Goal: Task Accomplishment & Management: Manage account settings

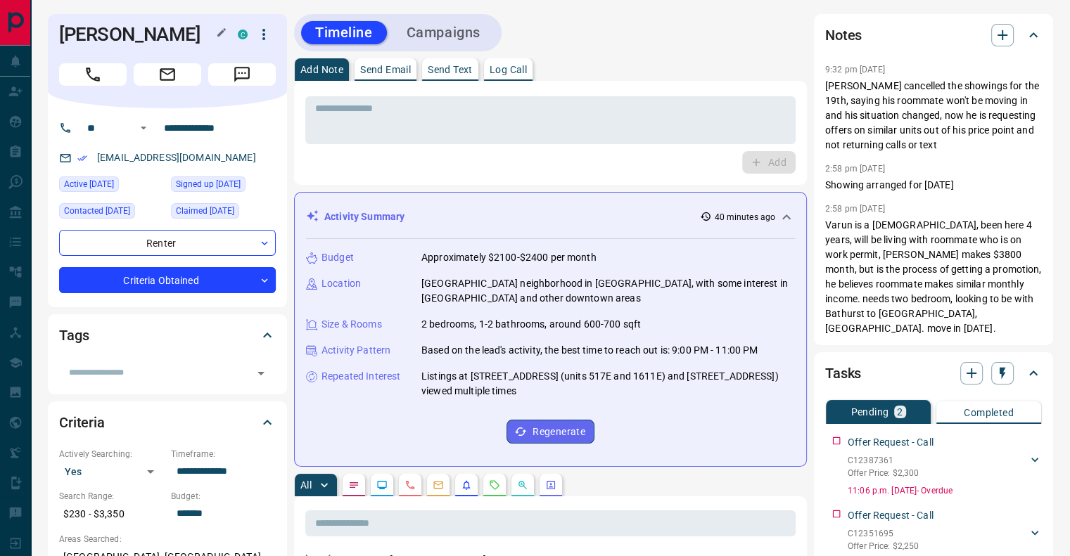
scroll to position [861, 0]
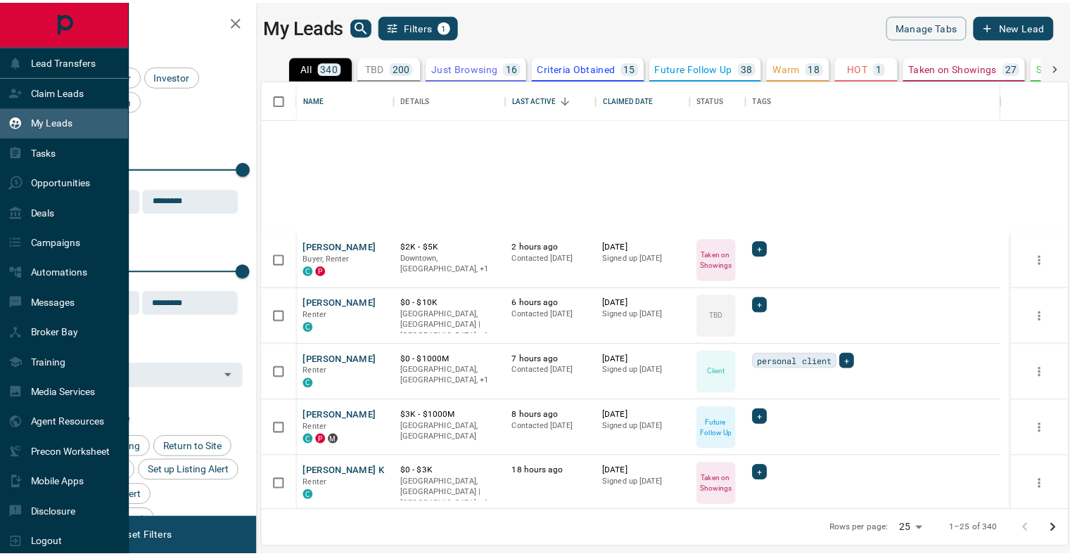
scroll to position [420, 804]
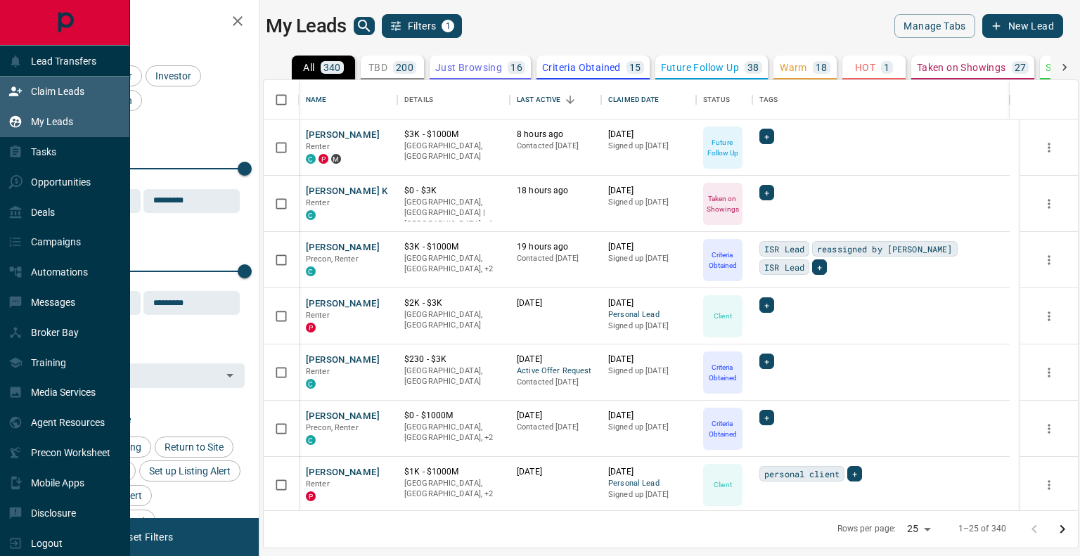
click at [47, 97] on p "Claim Leads" at bounding box center [57, 91] width 53 height 11
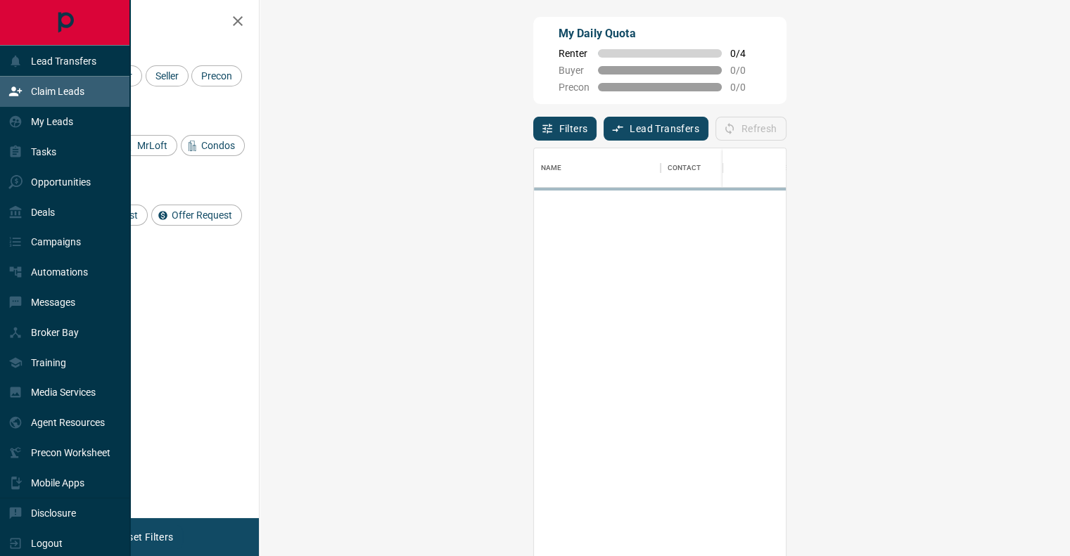
scroll to position [411, 769]
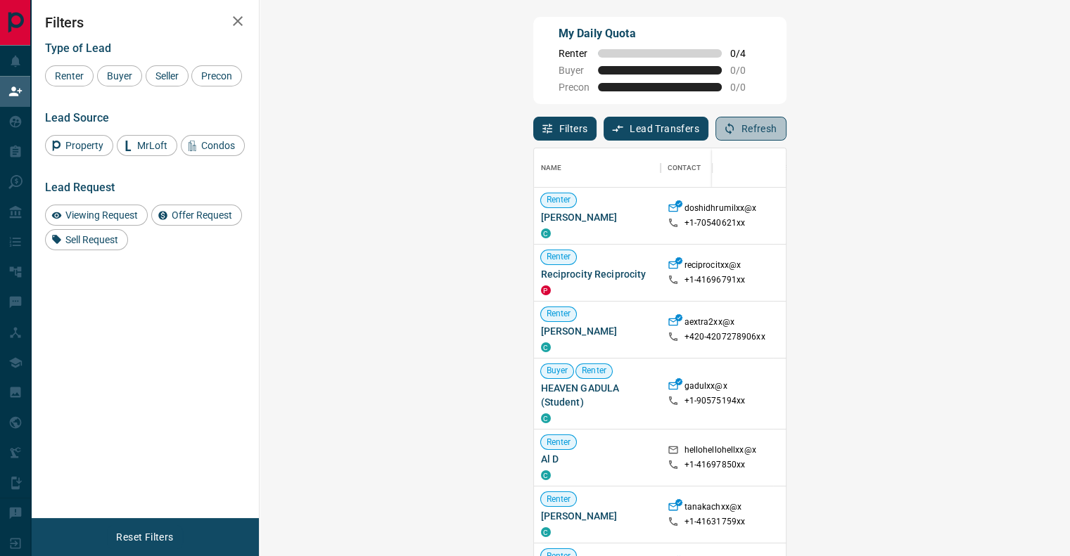
click at [786, 127] on button "Refresh" at bounding box center [750, 129] width 71 height 24
click at [786, 126] on button "Refresh" at bounding box center [750, 129] width 71 height 24
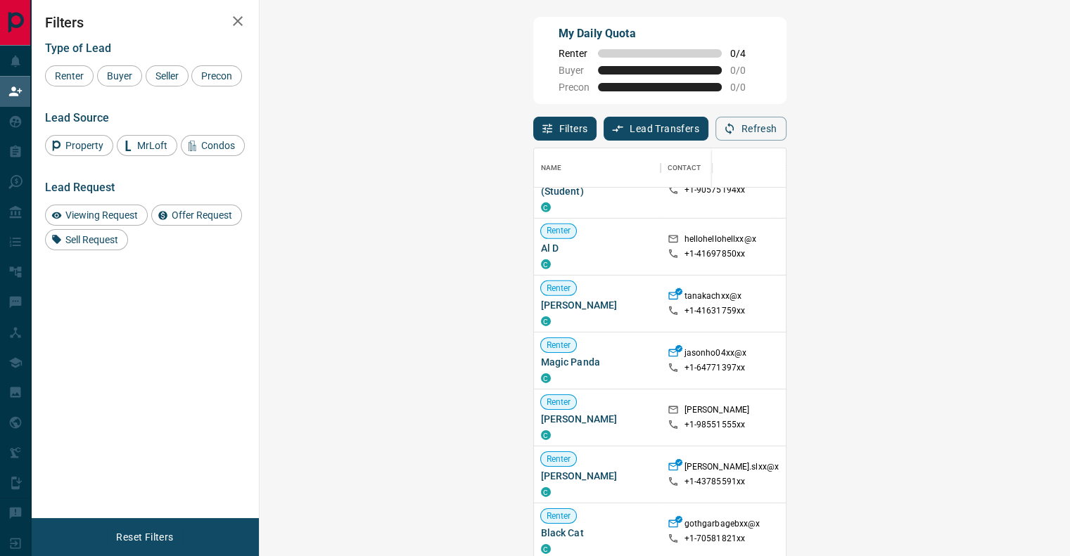
scroll to position [0, 0]
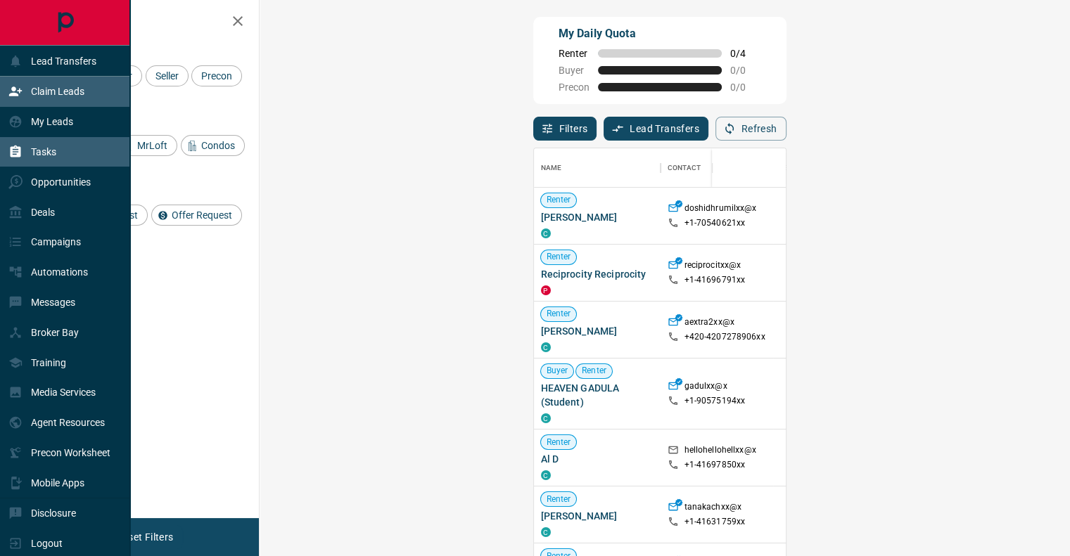
click at [50, 157] on p "Tasks" at bounding box center [43, 151] width 25 height 11
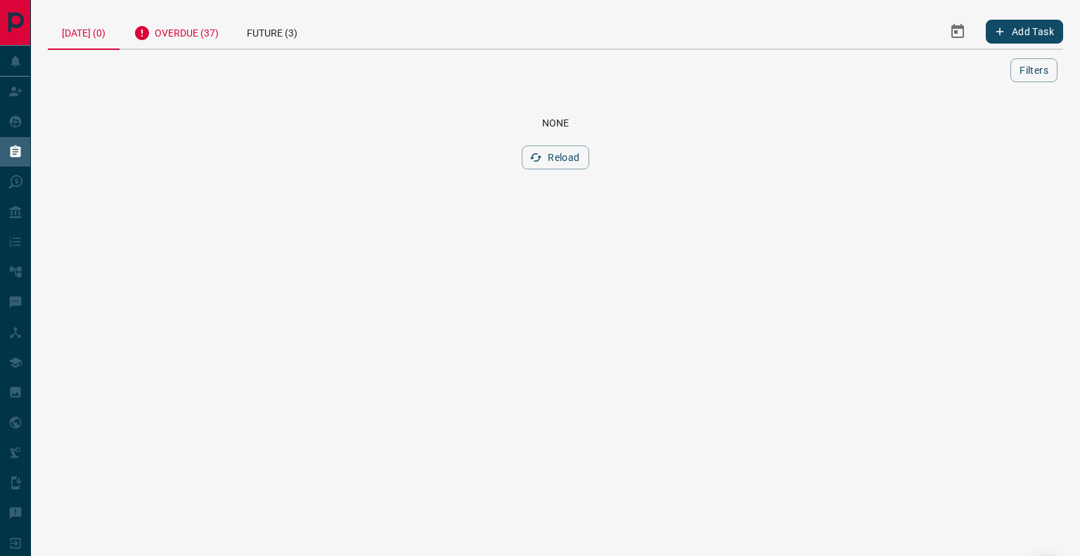
click at [205, 35] on div "Overdue (37)" at bounding box center [176, 31] width 113 height 34
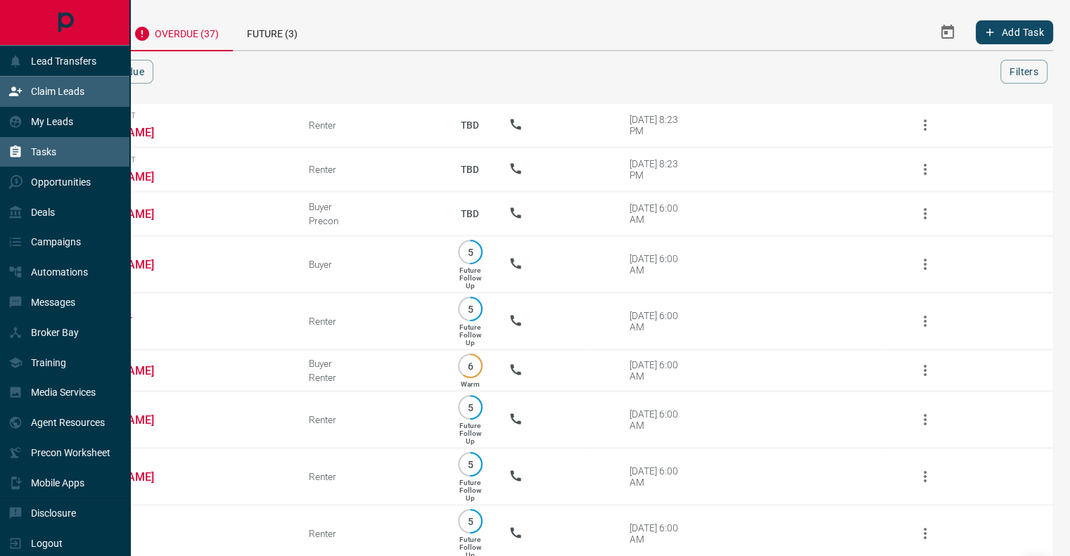
click at [44, 86] on p "Claim Leads" at bounding box center [57, 91] width 53 height 11
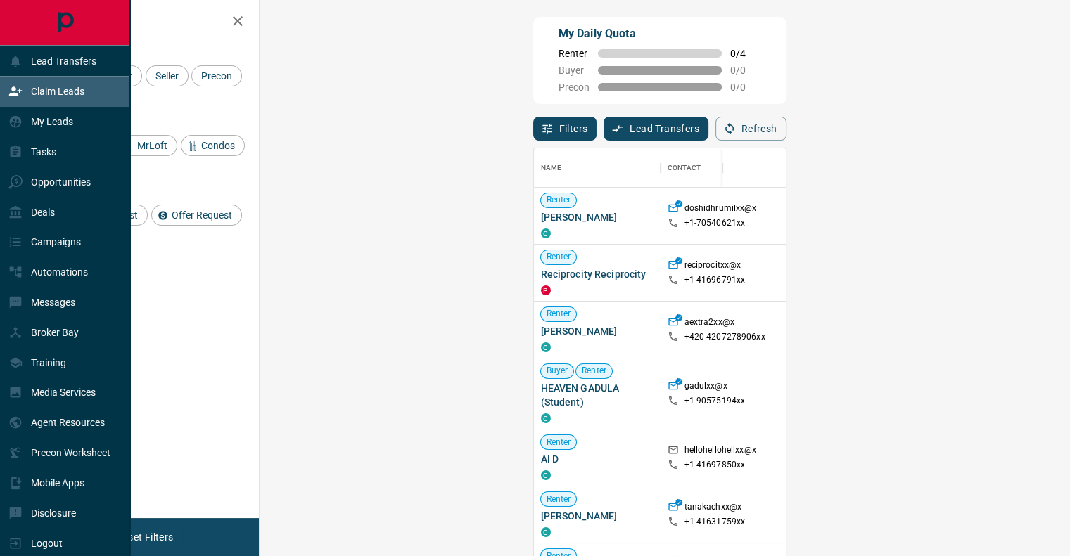
scroll to position [411, 769]
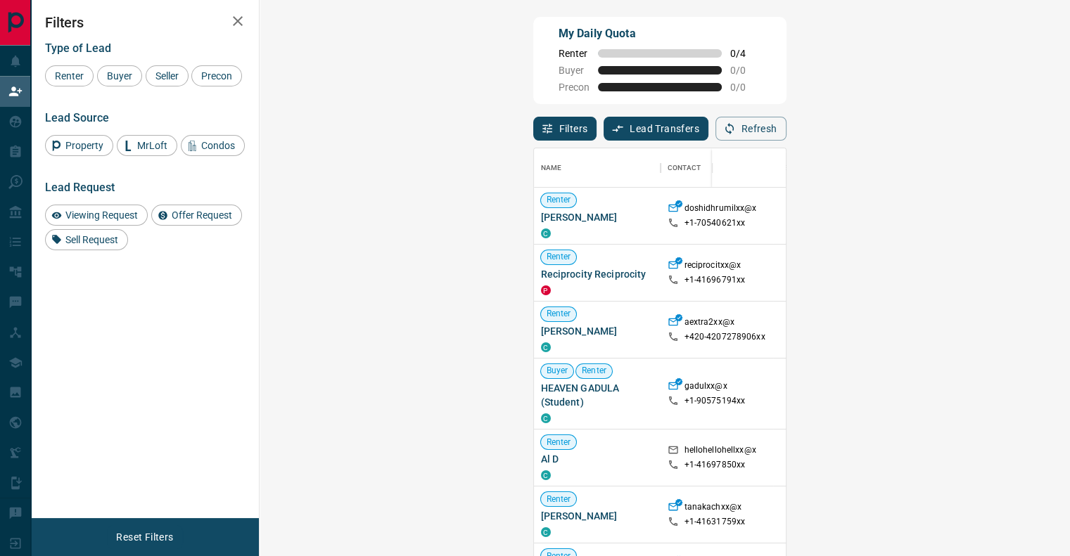
click at [766, 63] on div "My Daily Quota Renter 0 / 4 Buyer 0 / 0 Precon 0 / 0" at bounding box center [659, 60] width 253 height 87
